Goal: Information Seeking & Learning: Learn about a topic

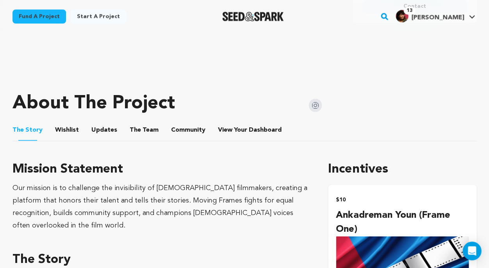
scroll to position [272, 0]
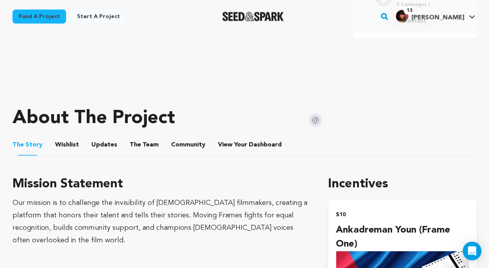
click at [66, 137] on button "Wishlist" at bounding box center [67, 146] width 19 height 19
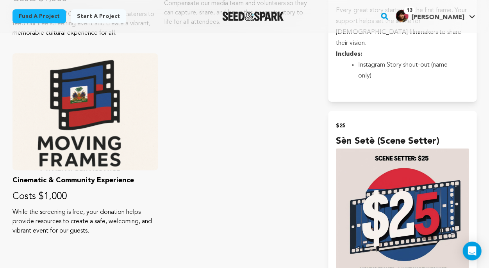
scroll to position [339, 0]
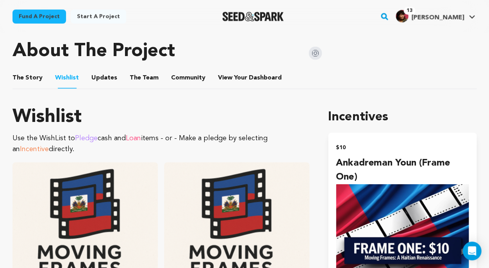
click at [41, 67] on ul "The Story The Story Wishlist Wishlist Updates Updates The Team The Team Communi…" at bounding box center [244, 78] width 464 height 22
click at [34, 70] on button "The Story" at bounding box center [27, 79] width 19 height 19
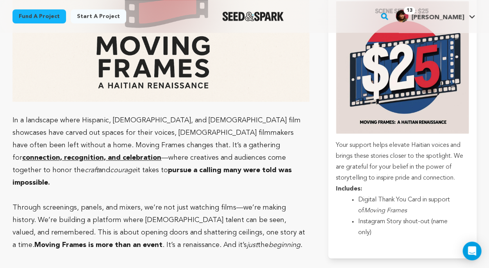
scroll to position [815, 0]
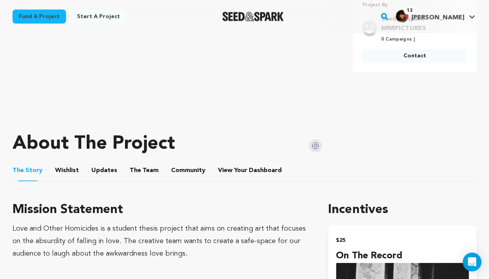
scroll to position [236, 0]
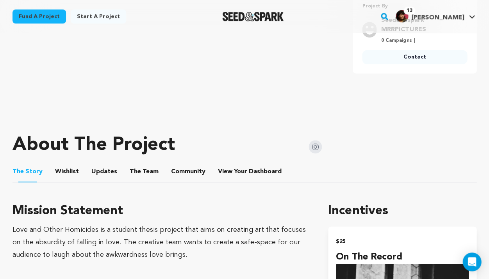
click at [71, 180] on button "Wishlist" at bounding box center [67, 172] width 19 height 19
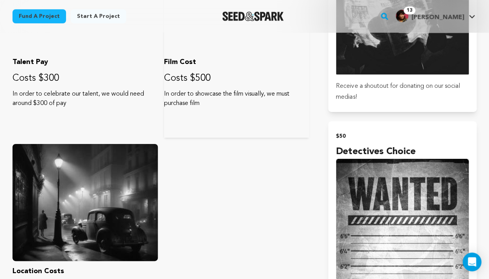
scroll to position [613, 0]
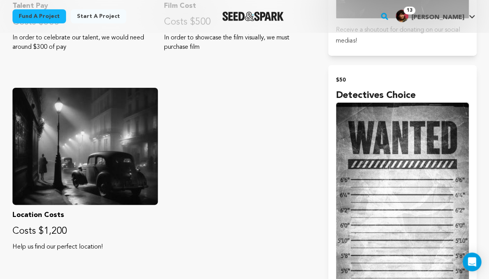
click at [196, 2] on div "Fund a project Start a project Search" at bounding box center [244, 16] width 489 height 33
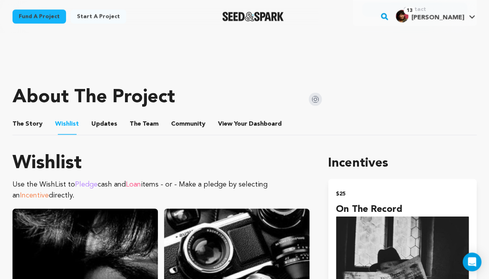
click at [28, 121] on button "The Story" at bounding box center [27, 125] width 19 height 19
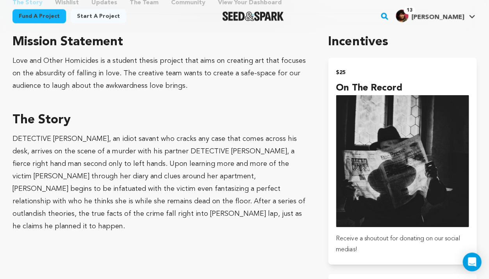
scroll to position [406, 0]
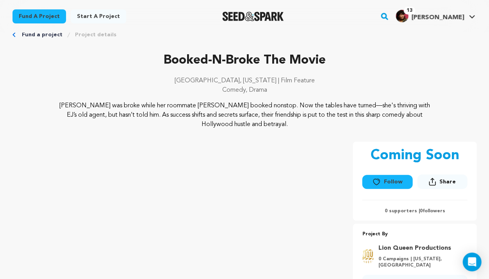
scroll to position [211, 0]
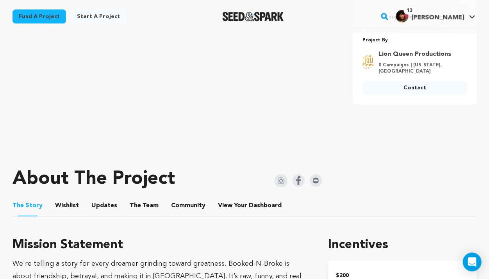
click at [65, 197] on button "Wishlist" at bounding box center [67, 206] width 19 height 19
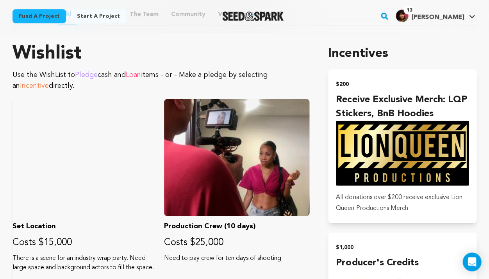
scroll to position [348, 0]
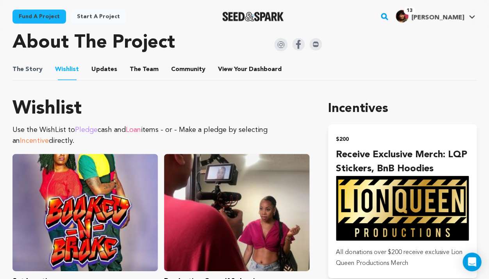
click at [36, 69] on span "The Story" at bounding box center [27, 68] width 30 height 9
click at [27, 71] on button "The Story" at bounding box center [27, 70] width 19 height 19
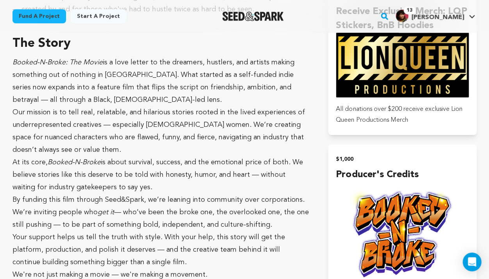
scroll to position [527, 0]
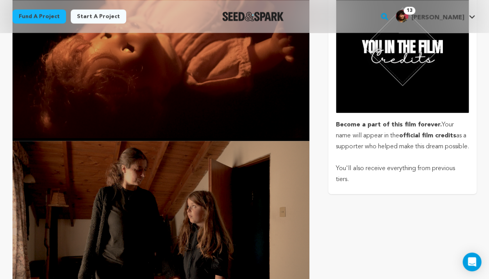
scroll to position [1662, 0]
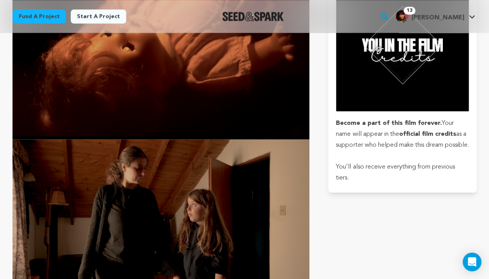
click at [190, 0] on div "Fund a project Start a project Search" at bounding box center [244, 16] width 489 height 33
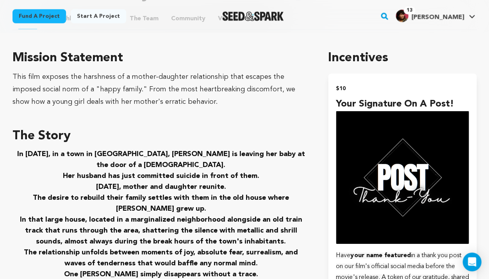
scroll to position [258, 0]
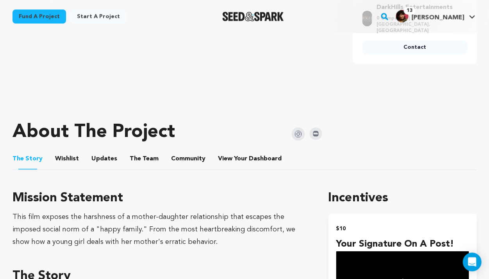
click at [65, 154] on button "Wishlist" at bounding box center [67, 160] width 19 height 19
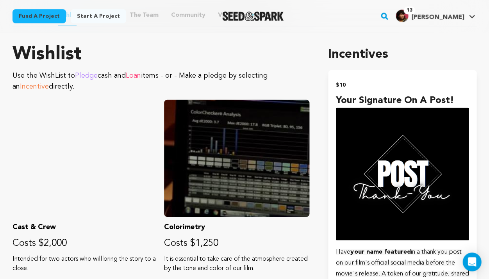
scroll to position [323, 0]
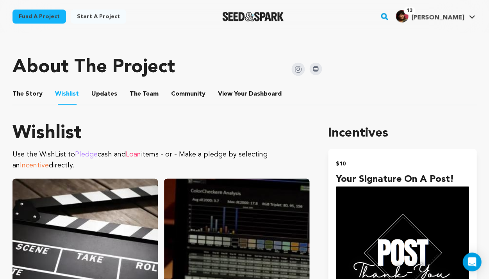
click at [22, 91] on button "The Story" at bounding box center [27, 95] width 19 height 19
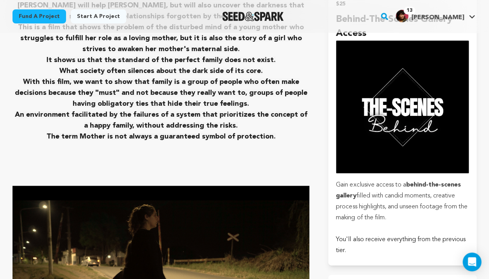
scroll to position [718, 0]
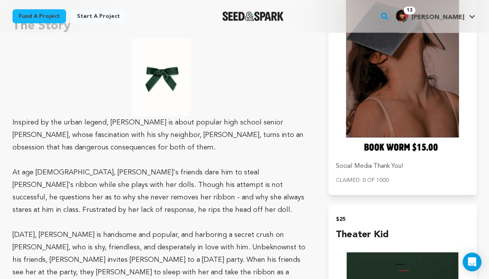
scroll to position [278, 0]
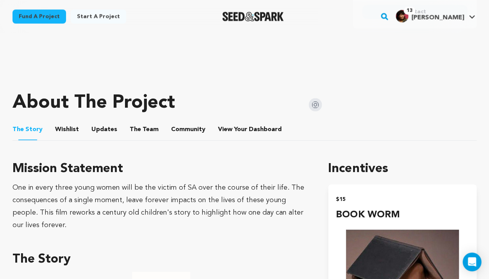
click at [62, 115] on div "About The Project" at bounding box center [166, 102] width 309 height 31
click at [65, 127] on button "Wishlist" at bounding box center [67, 130] width 19 height 19
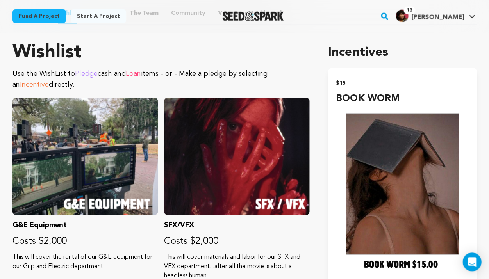
scroll to position [336, 0]
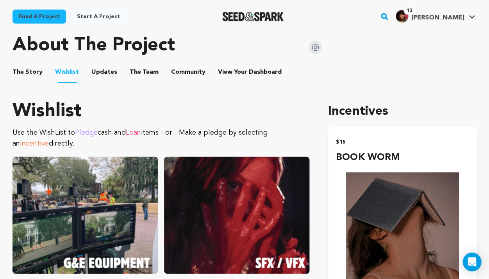
click at [34, 70] on button "The Story" at bounding box center [27, 73] width 19 height 19
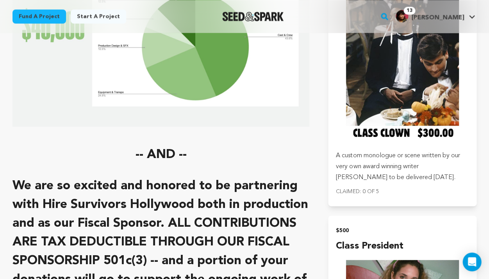
scroll to position [2456, 0]
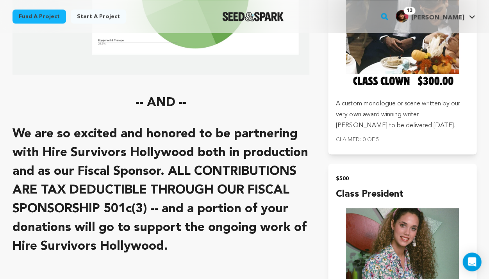
click at [153, 2] on div "Fund a project Start a project Search" at bounding box center [244, 16] width 489 height 33
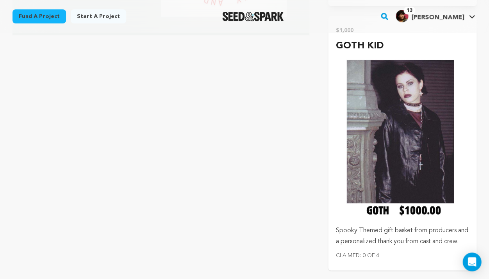
scroll to position [3006, 0]
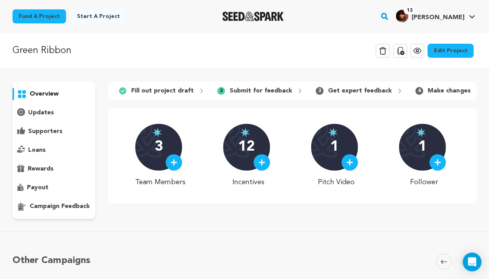
click at [39, 183] on p "payout" at bounding box center [37, 187] width 21 height 9
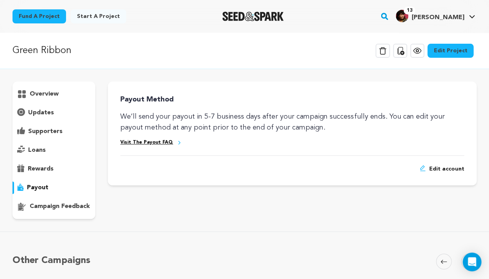
click at [43, 169] on p "rewards" at bounding box center [41, 168] width 26 height 9
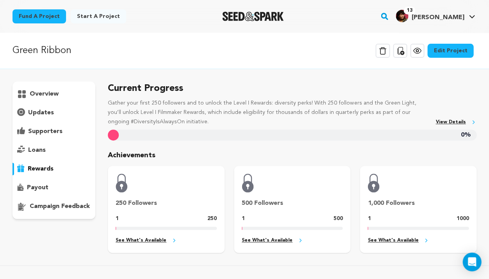
click at [41, 148] on p "loans" at bounding box center [37, 150] width 18 height 9
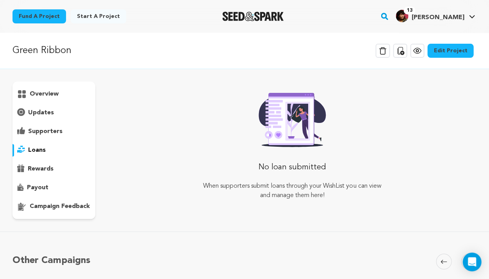
click at [41, 129] on p "supporters" at bounding box center [45, 131] width 34 height 9
click at [42, 114] on p "updates" at bounding box center [41, 112] width 26 height 9
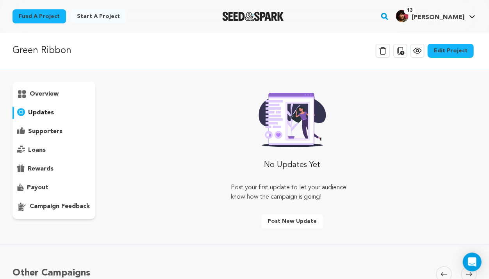
click at [46, 90] on p "overview" at bounding box center [44, 93] width 29 height 9
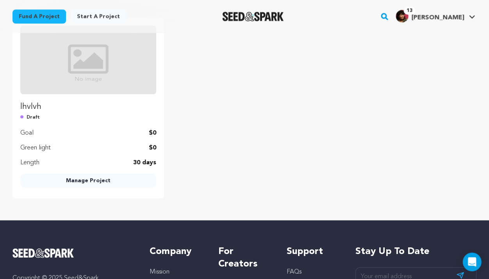
scroll to position [56, 0]
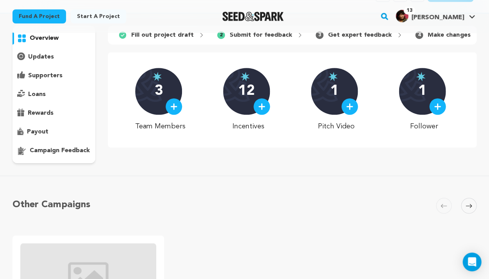
click at [50, 126] on div "payout" at bounding box center [53, 132] width 83 height 12
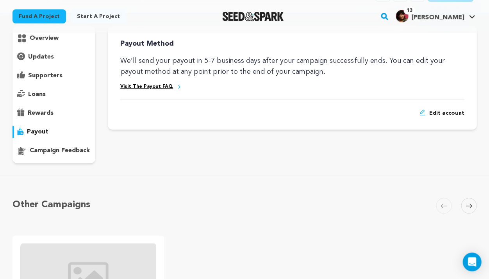
click at [77, 146] on p "campaign feedback" at bounding box center [60, 150] width 60 height 9
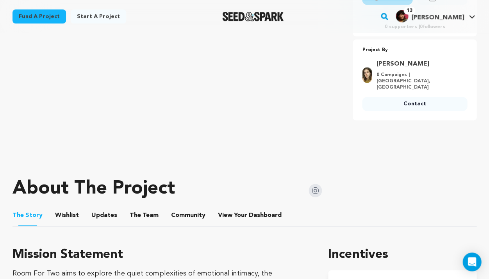
scroll to position [255, 0]
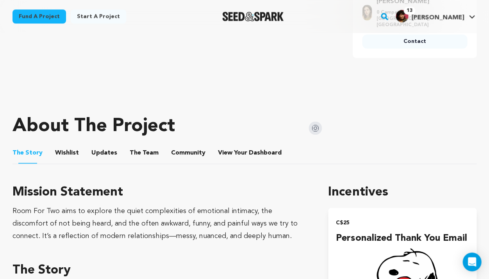
click at [65, 155] on button "Wishlist" at bounding box center [67, 154] width 19 height 19
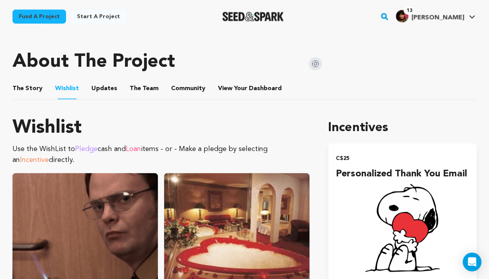
scroll to position [239, 0]
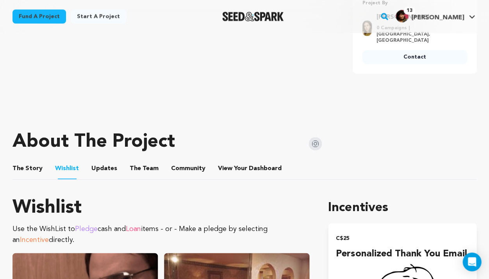
click at [30, 167] on button "The Story" at bounding box center [27, 169] width 19 height 19
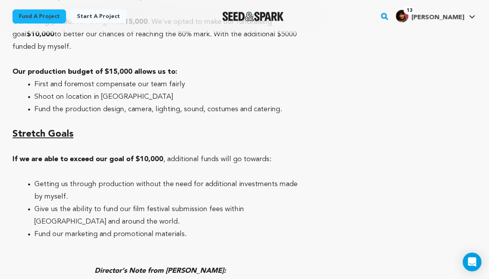
scroll to position [3605, 0]
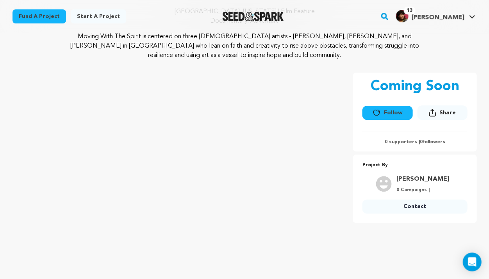
scroll to position [140, 0]
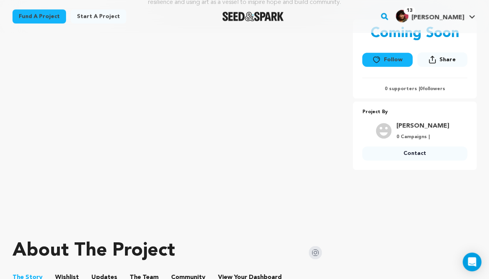
click at [315, 252] on img at bounding box center [314, 252] width 13 height 13
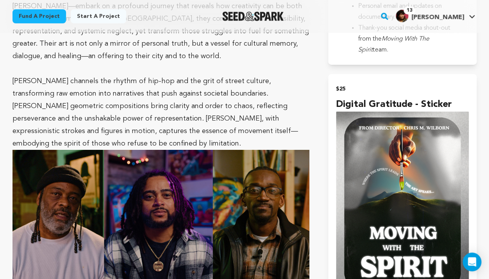
scroll to position [329, 0]
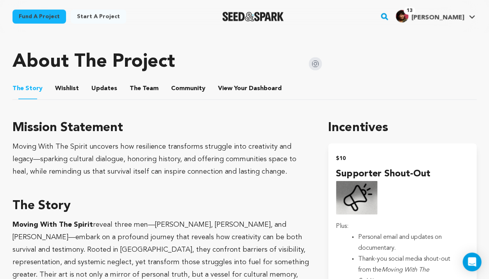
click at [64, 89] on button "Wishlist" at bounding box center [67, 89] width 19 height 19
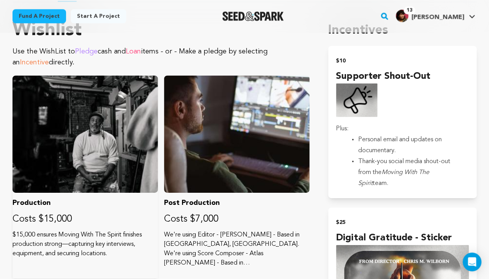
scroll to position [362, 0]
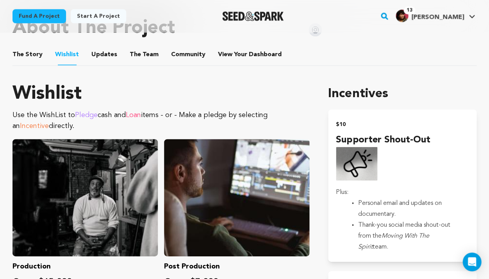
click at [23, 47] on button "The Story" at bounding box center [27, 56] width 19 height 19
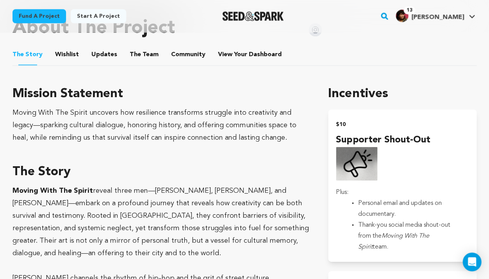
scroll to position [37, 0]
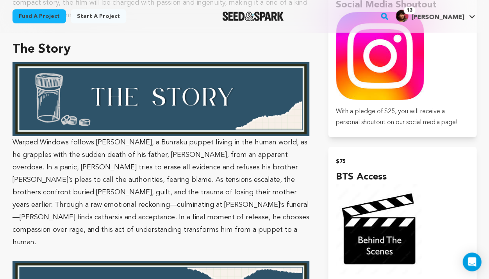
scroll to position [552, 0]
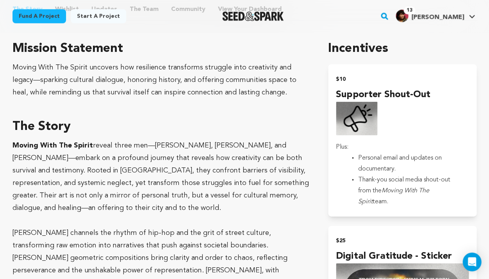
scroll to position [272, 0]
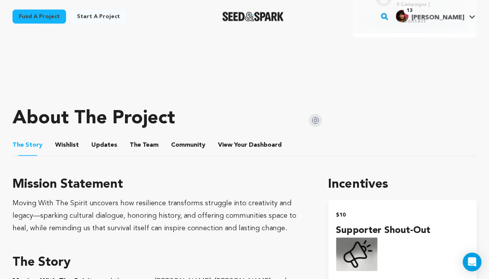
click at [144, 143] on button "The Team" at bounding box center [144, 146] width 19 height 19
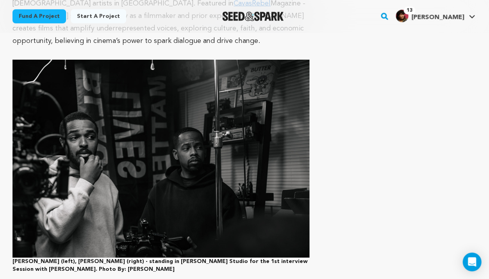
scroll to position [231, 0]
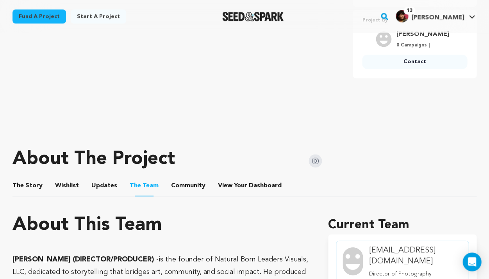
click at [23, 187] on button "The Story" at bounding box center [27, 187] width 19 height 19
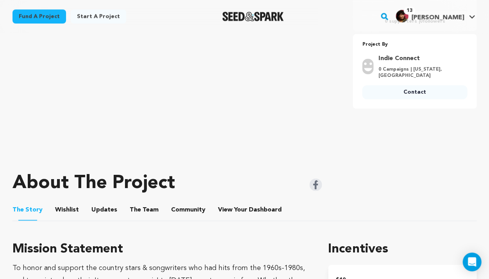
scroll to position [269, 0]
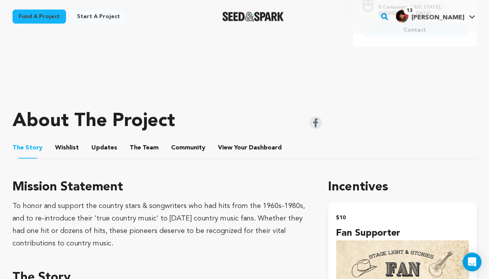
click at [64, 147] on button "Wishlist" at bounding box center [67, 149] width 19 height 19
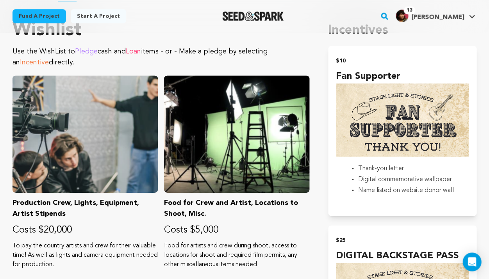
scroll to position [364, 0]
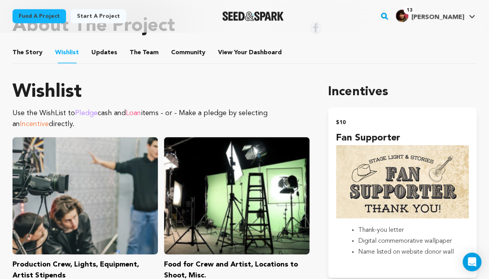
click at [25, 47] on button "The Story" at bounding box center [27, 54] width 19 height 19
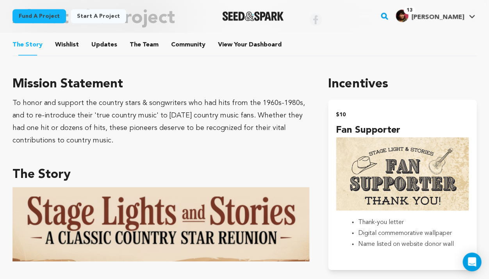
scroll to position [323, 0]
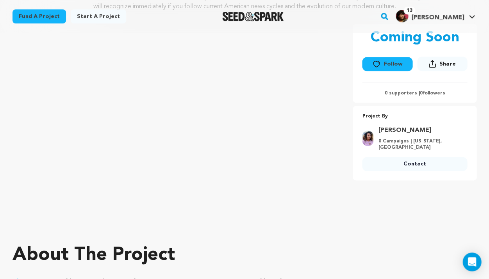
scroll to position [115, 0]
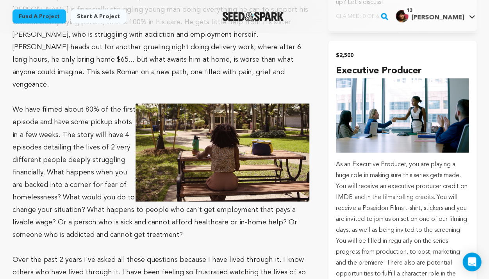
scroll to position [962, 0]
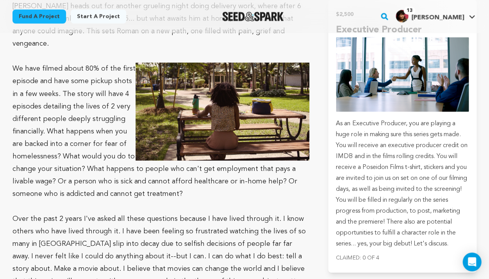
click at [198, 2] on div "Fund a project Start a project Search" at bounding box center [244, 16] width 489 height 33
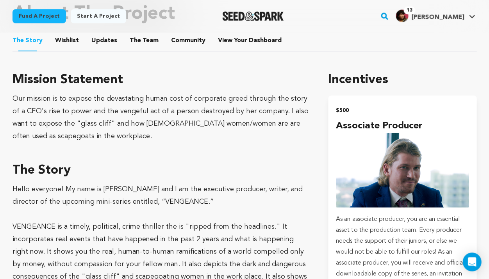
scroll to position [356, 0]
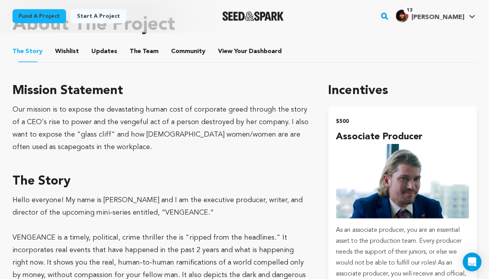
click at [60, 49] on button "Wishlist" at bounding box center [67, 53] width 19 height 19
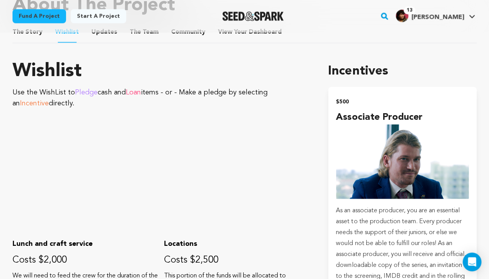
scroll to position [334, 0]
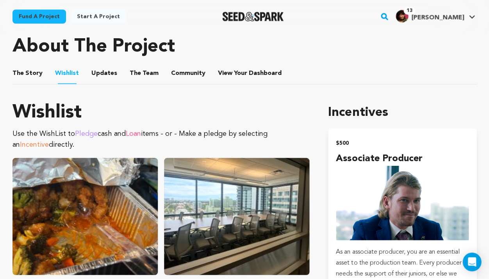
click at [33, 75] on button "The Story" at bounding box center [27, 74] width 19 height 19
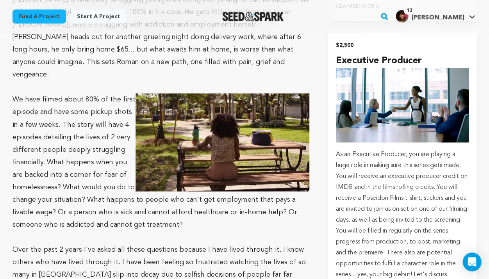
scroll to position [700, 0]
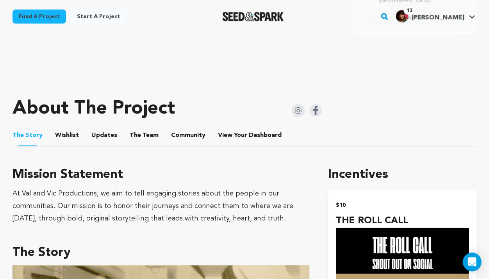
scroll to position [29, 0]
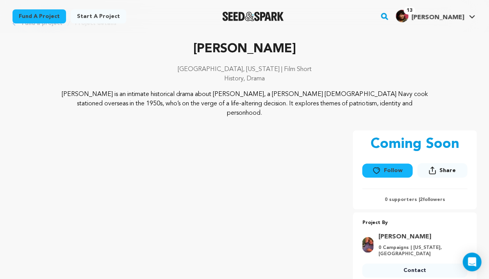
click at [397, 163] on button "Follow" at bounding box center [387, 170] width 50 height 14
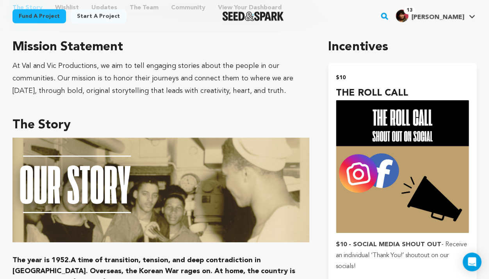
scroll to position [344, 0]
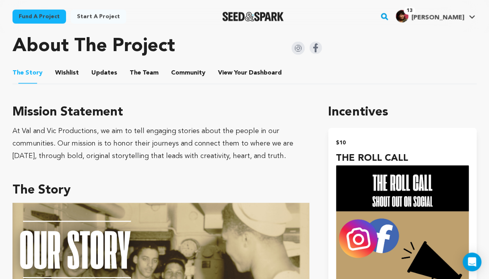
click at [64, 65] on button "Wishlist" at bounding box center [67, 74] width 19 height 19
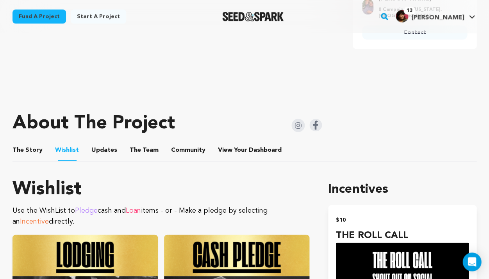
scroll to position [187, 0]
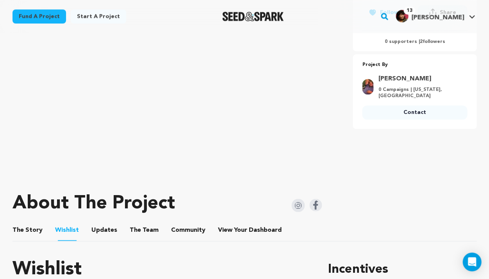
click at [32, 222] on button "The Story" at bounding box center [27, 231] width 19 height 19
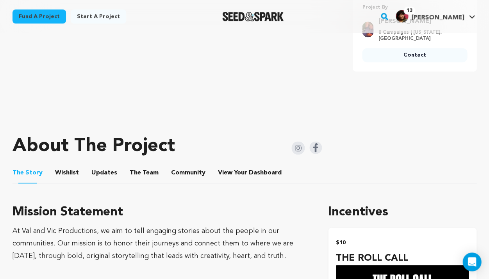
scroll to position [106, 0]
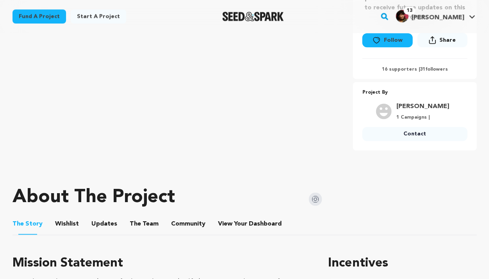
scroll to position [216, 0]
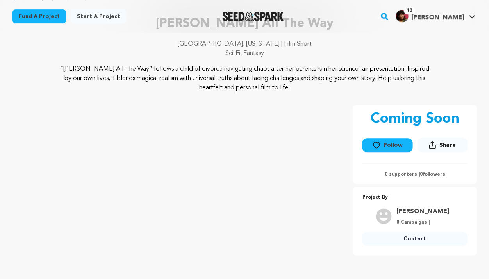
scroll to position [114, 0]
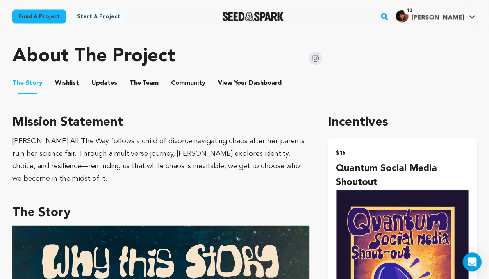
click at [66, 77] on button "Wishlist" at bounding box center [67, 84] width 19 height 19
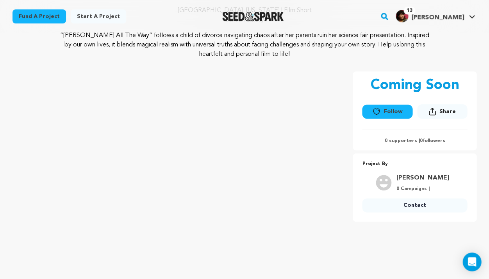
scroll to position [225, 0]
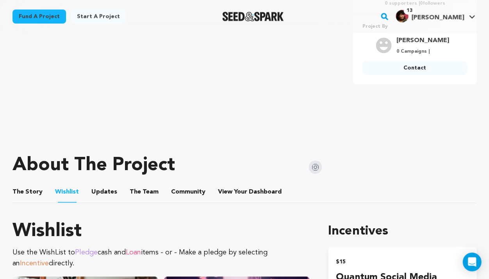
click at [27, 184] on button "The Story" at bounding box center [27, 193] width 19 height 19
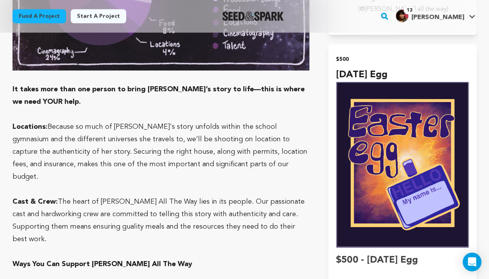
scroll to position [2524, 0]
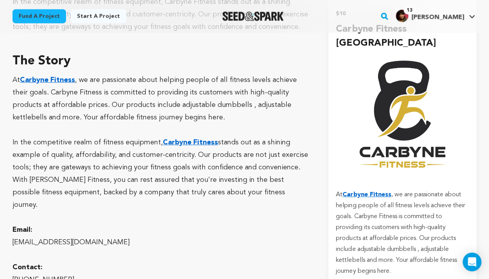
scroll to position [599, 0]
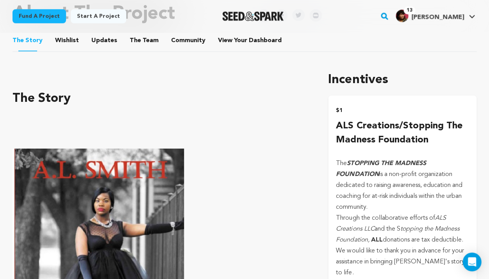
scroll to position [212, 0]
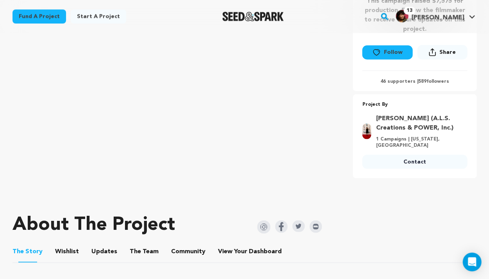
click at [398, 120] on link "[PERSON_NAME] (A.L.S. Creations & POWER, Inc.)" at bounding box center [418, 123] width 87 height 19
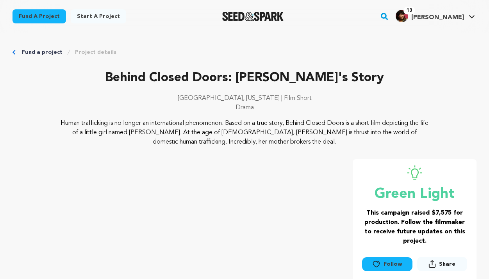
scroll to position [212, 0]
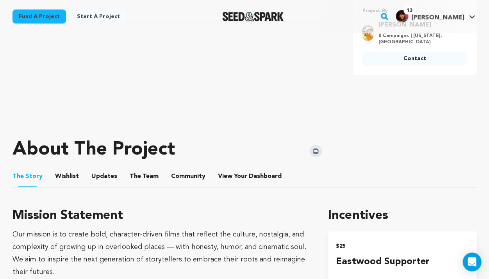
scroll to position [252, 0]
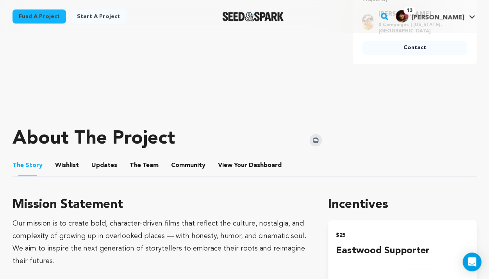
click at [68, 163] on button "Wishlist" at bounding box center [67, 166] width 19 height 19
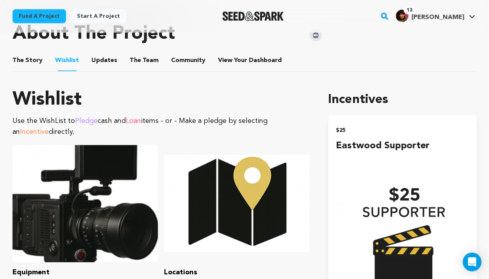
scroll to position [287, 0]
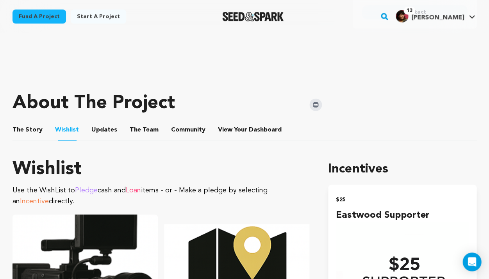
click at [20, 133] on button "The Story" at bounding box center [27, 131] width 19 height 19
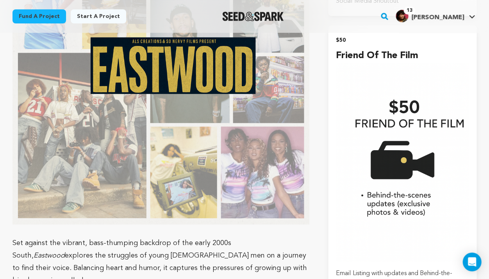
scroll to position [782, 0]
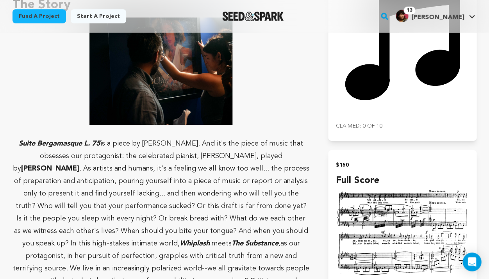
scroll to position [403, 0]
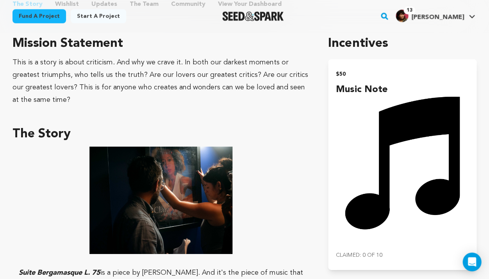
click at [243, 96] on div "This is a story is about criticism. And why we crave it. In both our darkest mo…" at bounding box center [160, 81] width 297 height 50
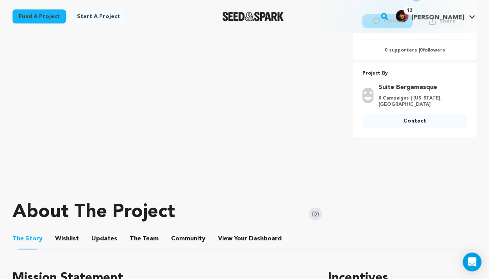
scroll to position [111, 0]
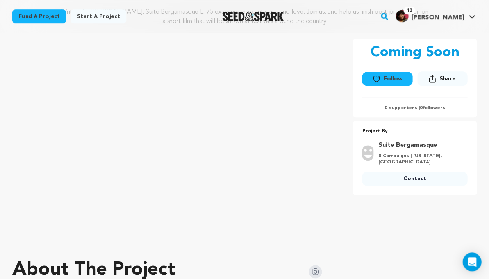
click at [387, 239] on div at bounding box center [244, 241] width 464 height 12
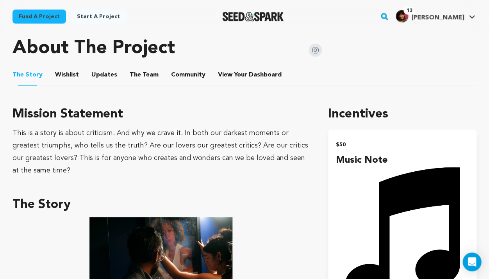
scroll to position [320, 0]
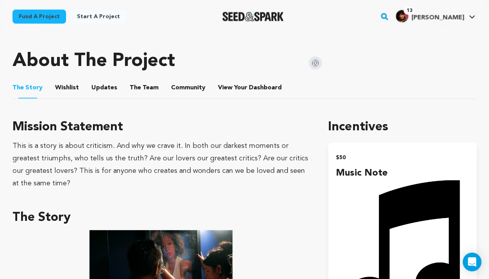
click at [76, 87] on ul "The Story The Story Wishlist Wishlist Updates Updates The Team The Team Communi…" at bounding box center [244, 87] width 464 height 22
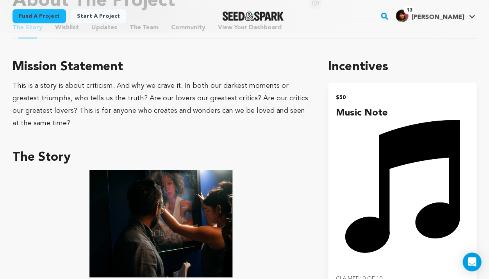
scroll to position [330, 0]
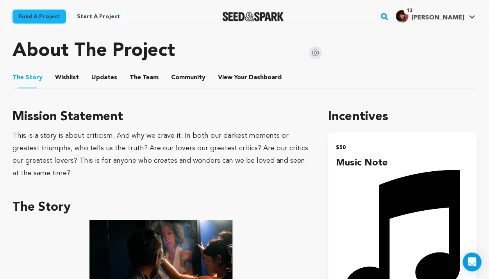
click at [63, 76] on button "Wishlist" at bounding box center [67, 78] width 19 height 19
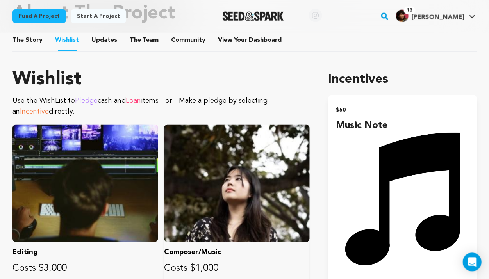
scroll to position [291, 0]
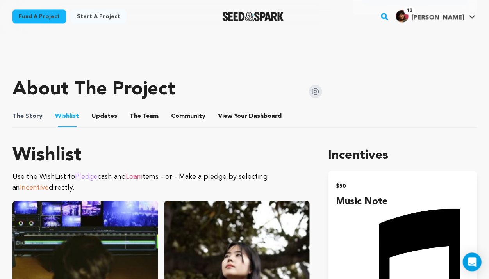
drag, startPoint x: 42, startPoint y: 113, endPoint x: 38, endPoint y: 114, distance: 4.4
click at [39, 114] on ul "The Story The Story Wishlist Wishlist Updates Updates The Team The Team Communi…" at bounding box center [244, 116] width 464 height 22
click at [38, 114] on span "The Story" at bounding box center [27, 115] width 30 height 9
click at [31, 110] on button "The Story" at bounding box center [27, 117] width 19 height 19
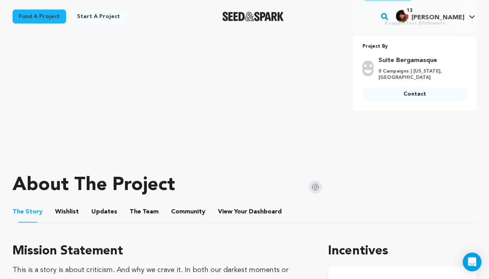
scroll to position [278, 0]
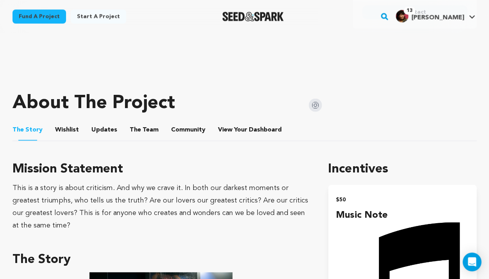
click at [35, 127] on button "The Story" at bounding box center [27, 131] width 19 height 20
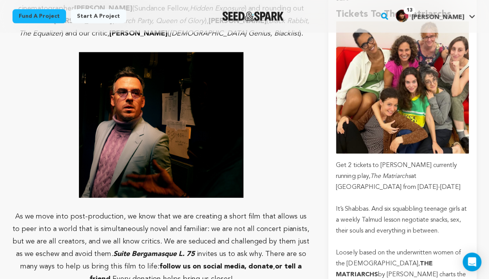
scroll to position [1114, 0]
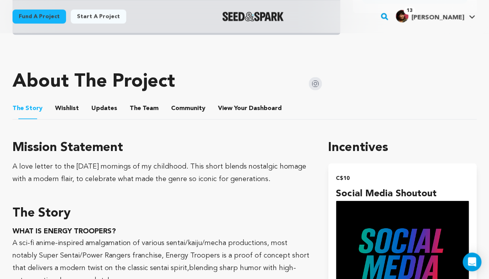
scroll to position [247, 0]
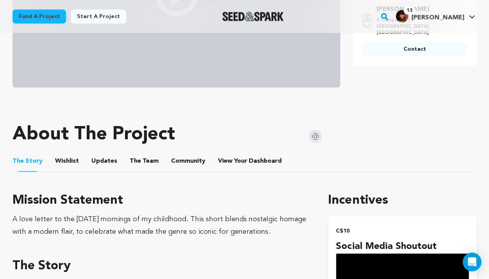
click at [64, 164] on button "Wishlist" at bounding box center [67, 162] width 19 height 19
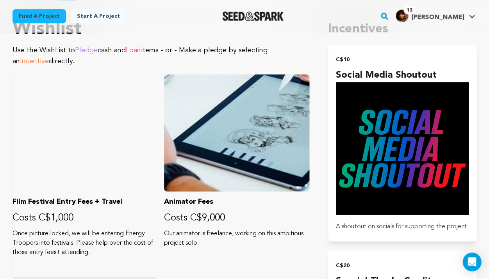
scroll to position [356, 0]
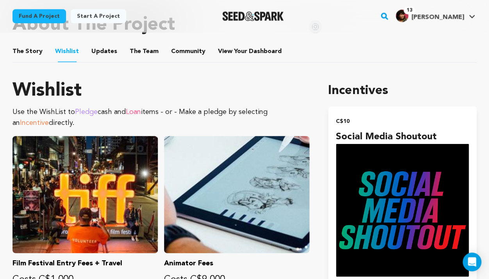
click at [28, 52] on button "The Story" at bounding box center [27, 53] width 19 height 19
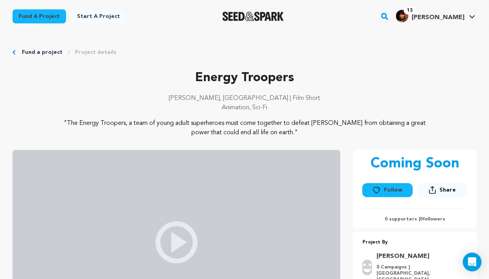
click at [192, 2] on div "Fund a project Start a project Search" at bounding box center [244, 16] width 489 height 33
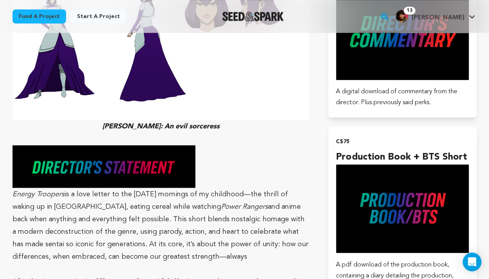
scroll to position [1625, 0]
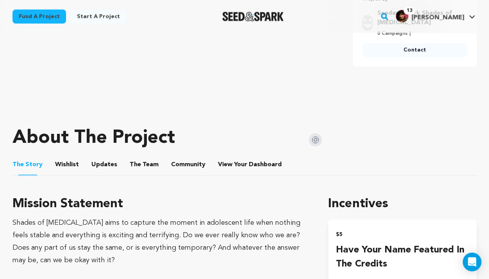
scroll to position [316, 0]
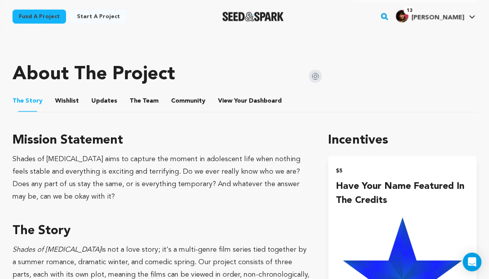
click at [60, 100] on button "Wishlist" at bounding box center [67, 102] width 19 height 19
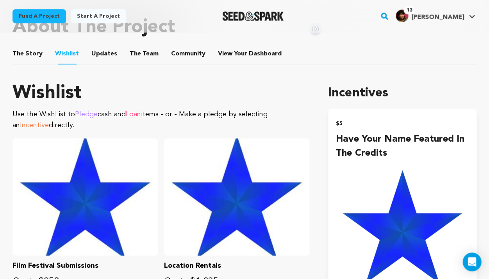
scroll to position [361, 0]
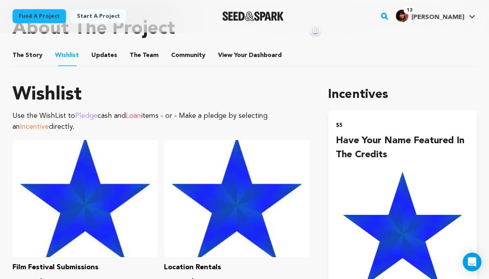
click at [23, 56] on button "The Story" at bounding box center [27, 57] width 19 height 19
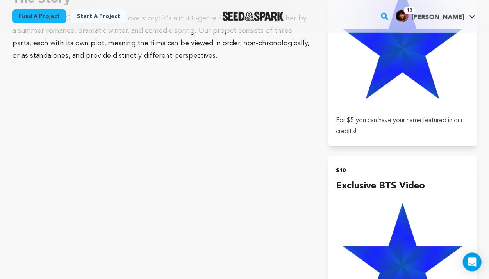
scroll to position [419, 0]
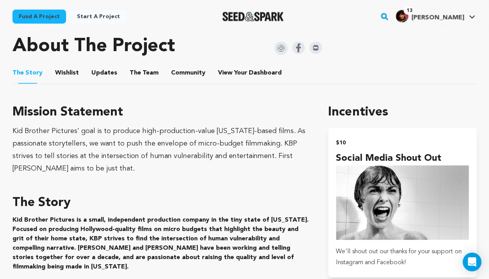
scroll to position [290, 0]
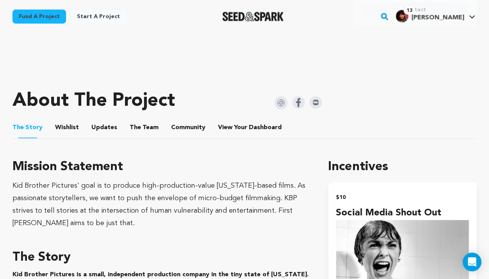
click at [69, 130] on button "Wishlist" at bounding box center [67, 128] width 19 height 19
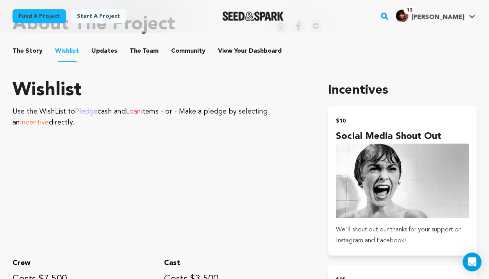
scroll to position [302, 0]
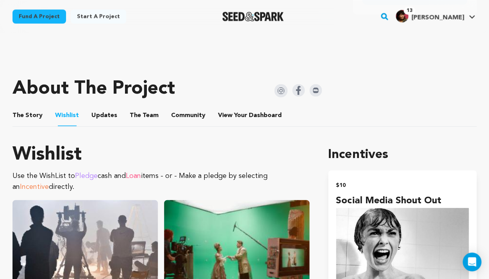
click at [21, 113] on button "The Story" at bounding box center [27, 116] width 19 height 19
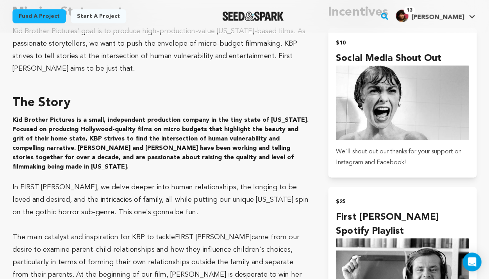
scroll to position [304, 0]
